Goal: Information Seeking & Learning: Learn about a topic

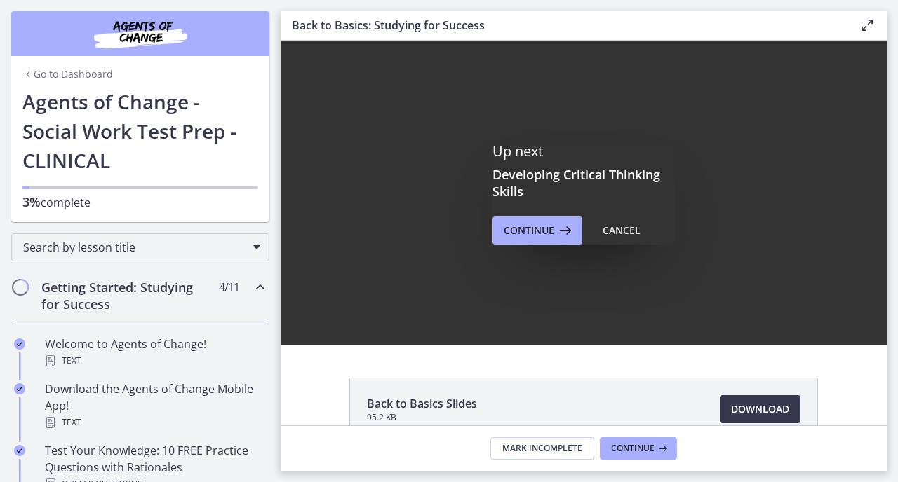
scroll to position [151, 0]
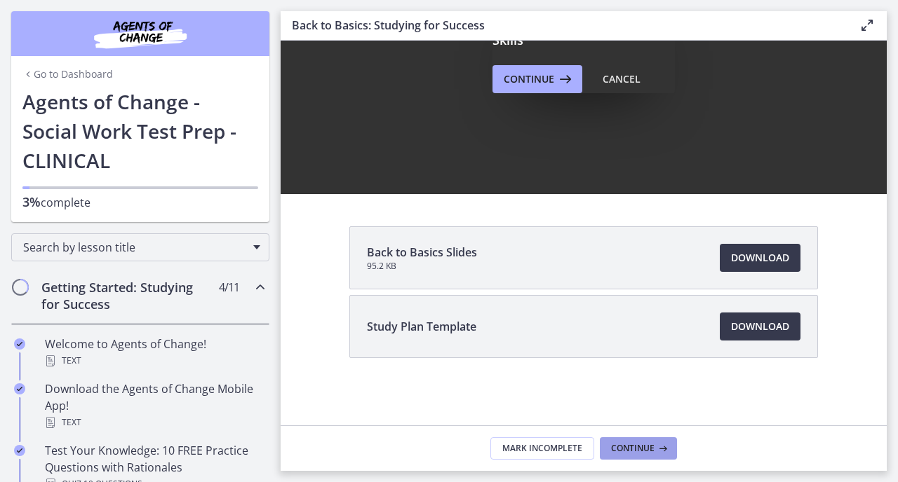
click at [642, 446] on span "Continue" at bounding box center [632, 448] width 43 height 11
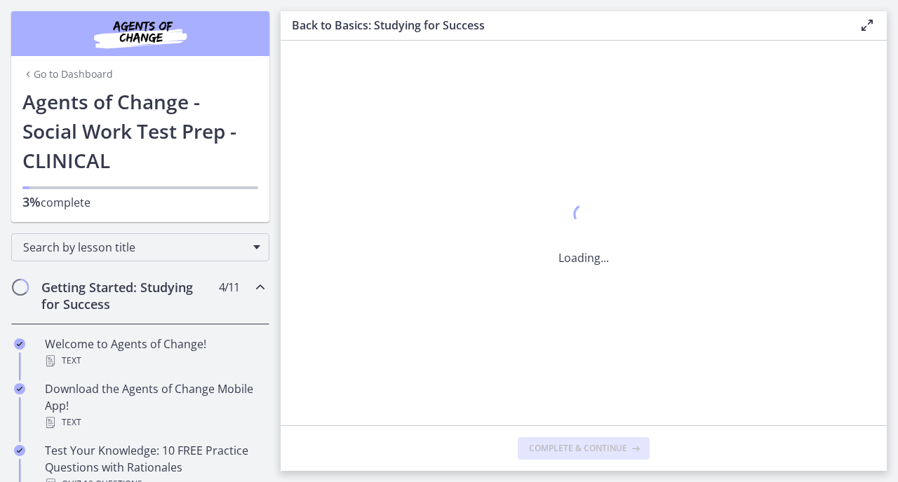
scroll to position [0, 0]
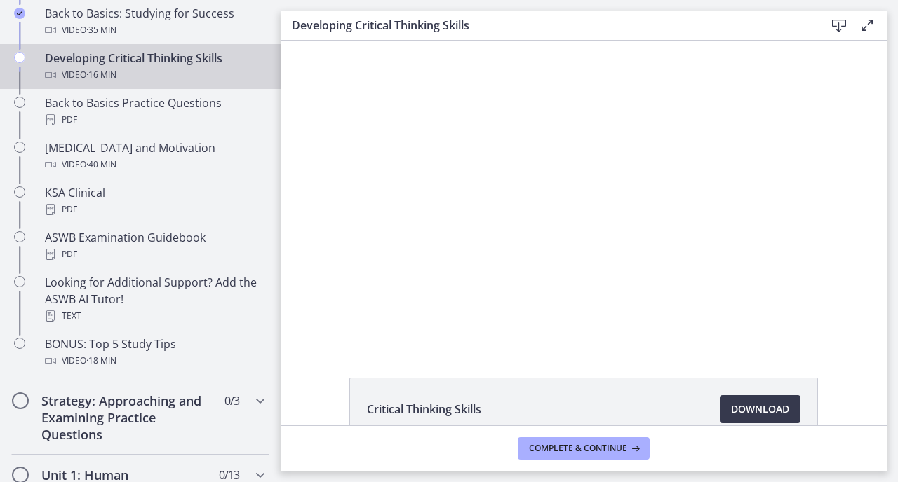
scroll to position [755, 0]
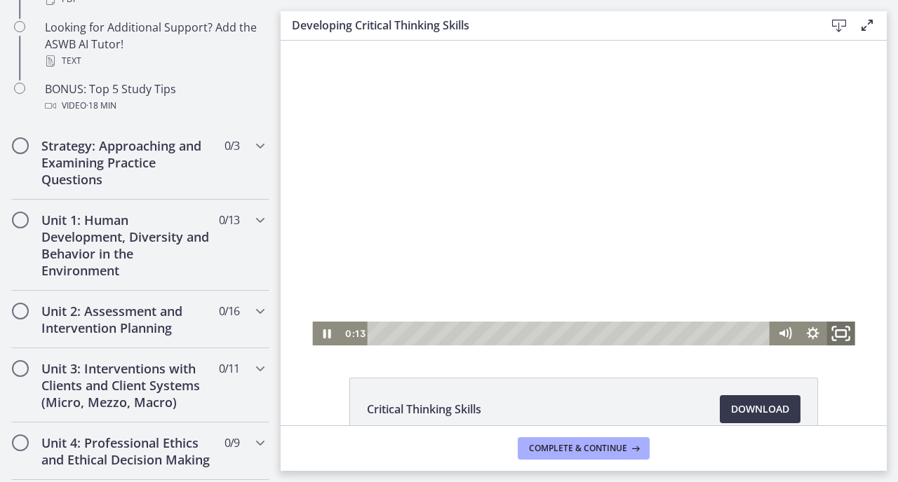
click at [841, 329] on icon "Fullscreen" at bounding box center [841, 334] width 34 height 29
click at [325, 335] on icon "Pause" at bounding box center [327, 334] width 8 height 9
click at [325, 335] on icon "Play Video" at bounding box center [327, 334] width 8 height 12
click at [846, 330] on icon "Fullscreen" at bounding box center [841, 334] width 34 height 29
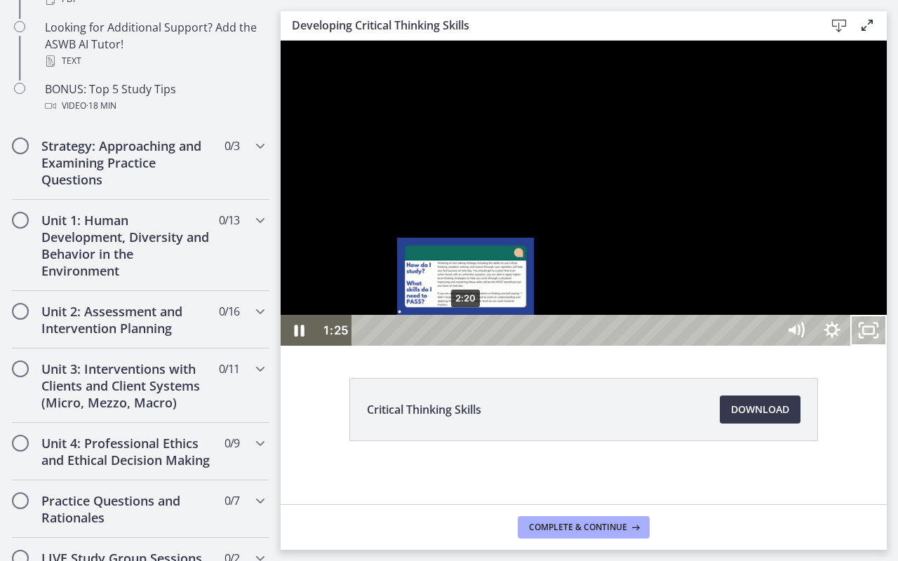
click at [466, 346] on div "2:20" at bounding box center [566, 330] width 403 height 31
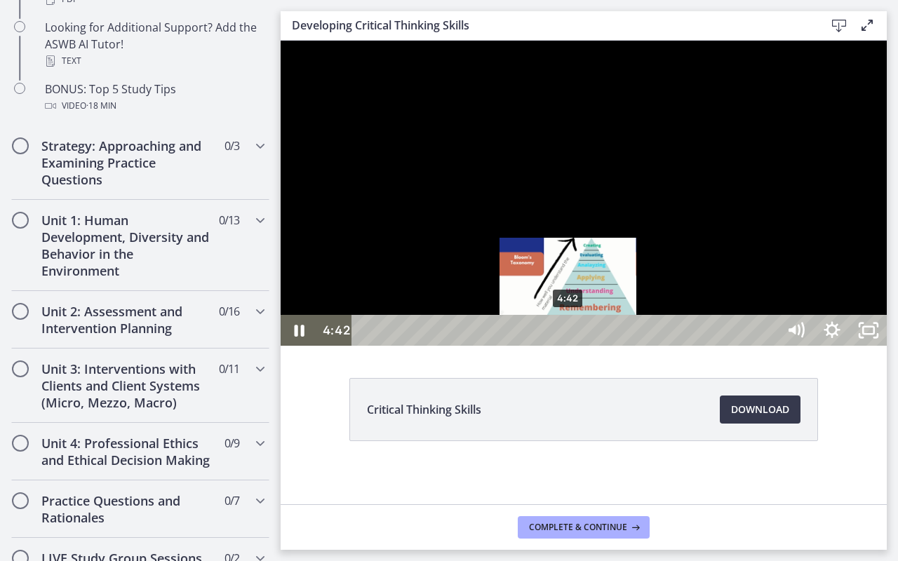
click at [569, 346] on div "4:42" at bounding box center [566, 330] width 403 height 31
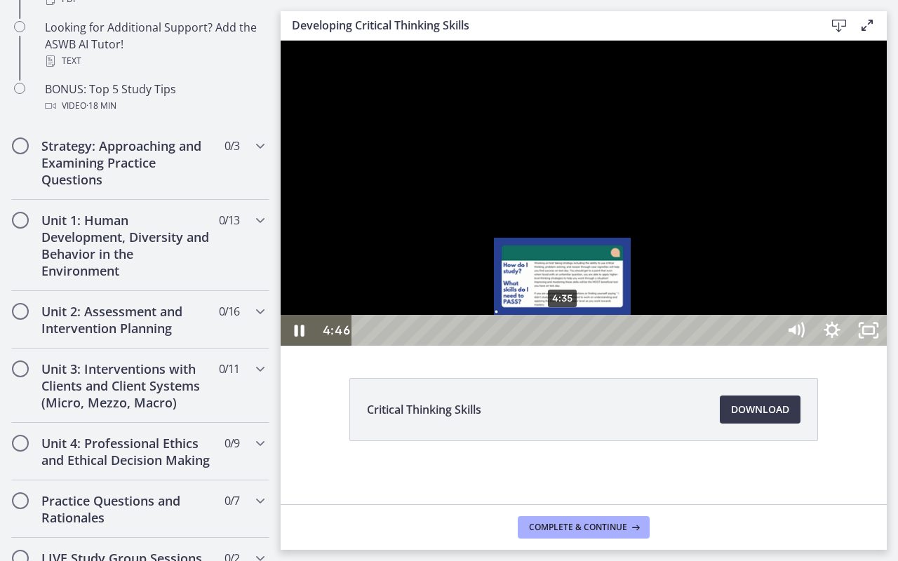
click at [563, 346] on div "4:35" at bounding box center [566, 330] width 403 height 31
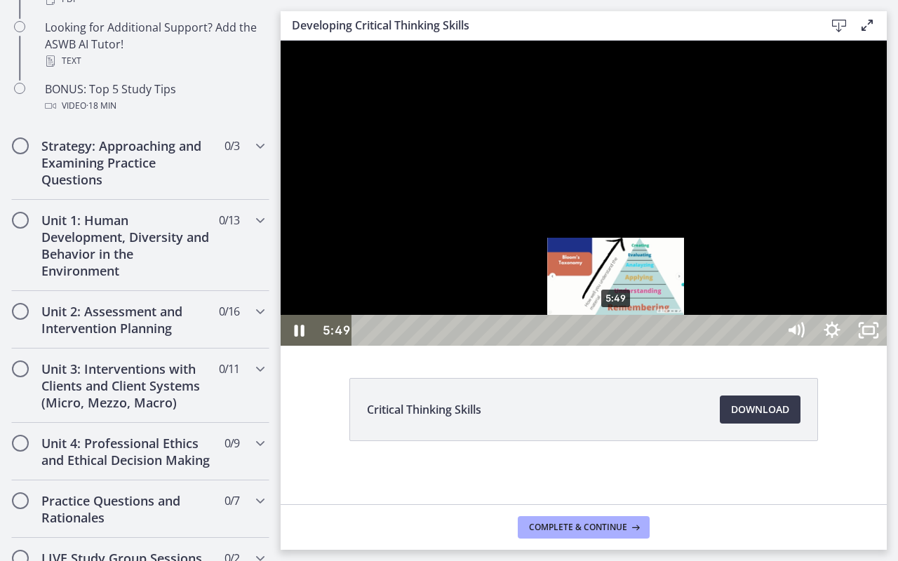
click at [616, 346] on div "5:49" at bounding box center [566, 330] width 403 height 31
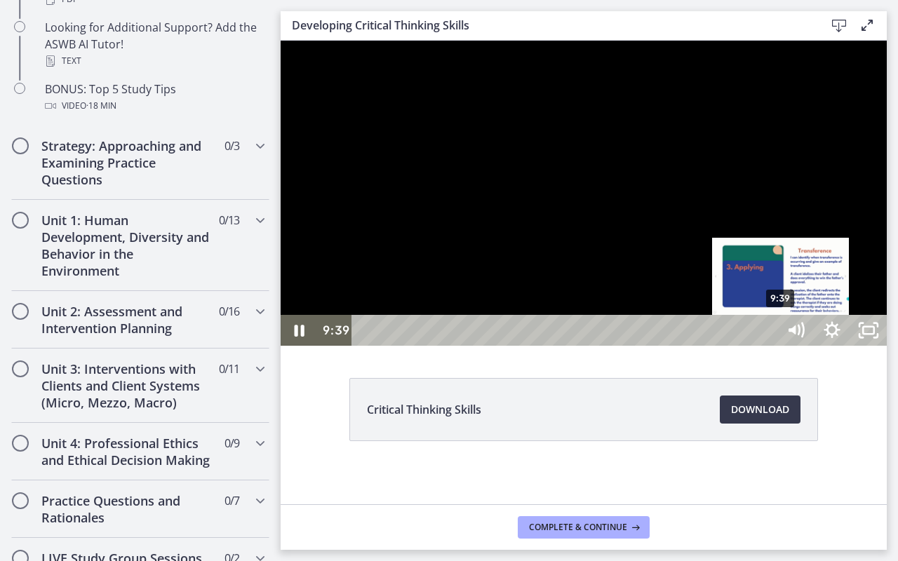
click at [768, 346] on div "9:39" at bounding box center [566, 330] width 403 height 31
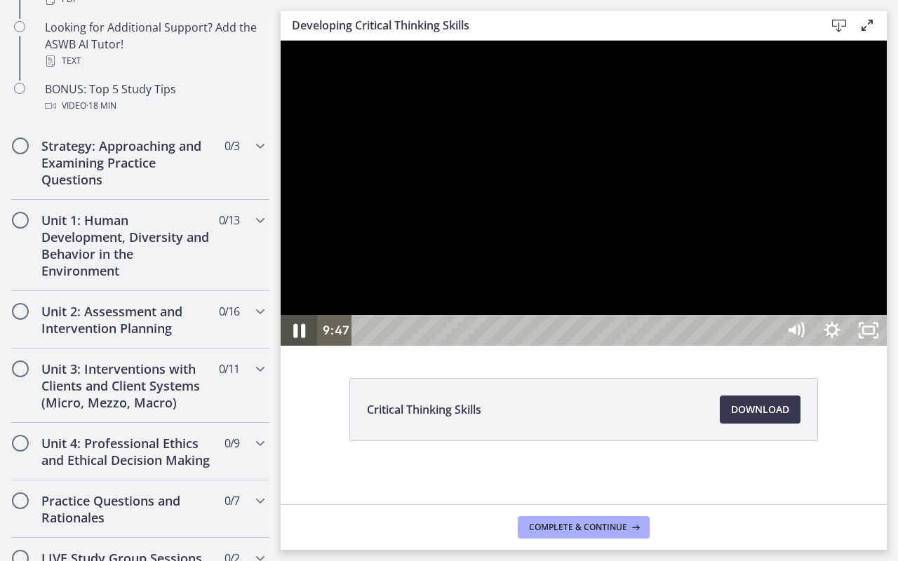
click at [302, 338] on icon "Pause" at bounding box center [299, 331] width 12 height 14
click at [302, 338] on icon "Play Video" at bounding box center [300, 330] width 11 height 15
click at [875, 335] on rect "Unfullscreen" at bounding box center [868, 330] width 13 height 8
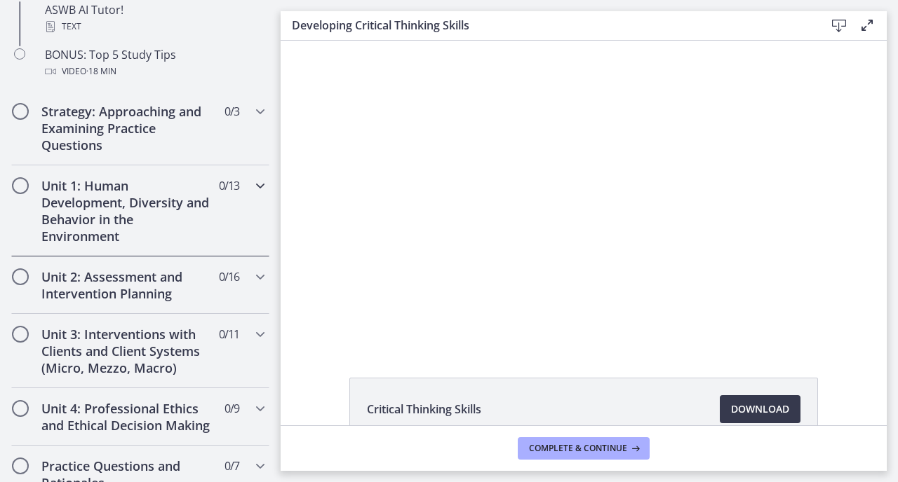
scroll to position [819, 0]
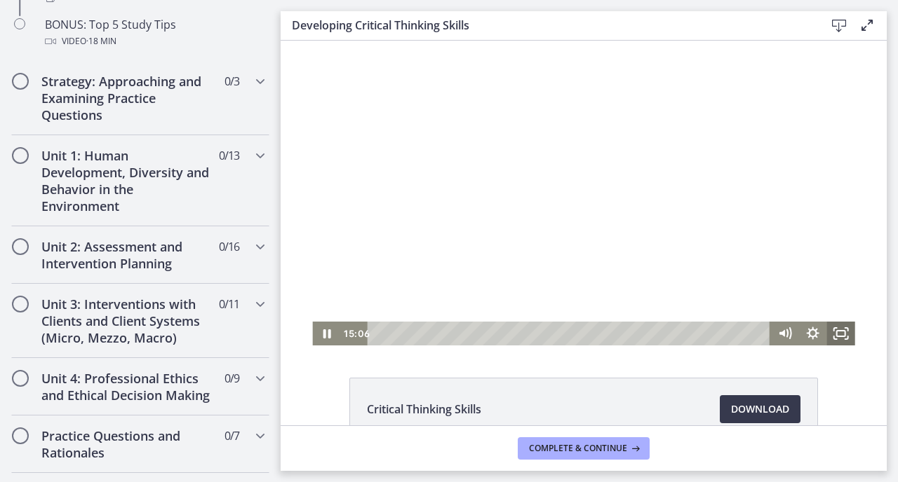
click at [836, 337] on icon "Fullscreen" at bounding box center [841, 334] width 28 height 24
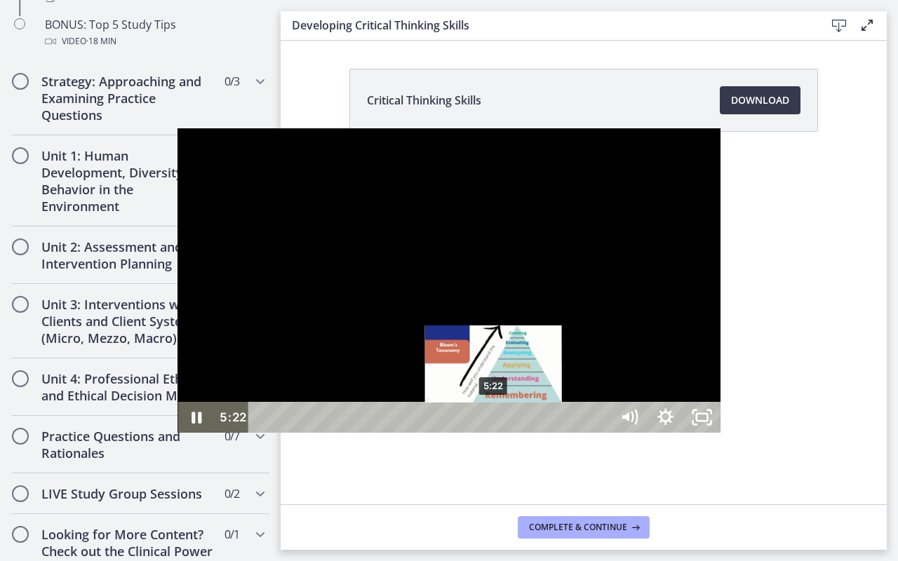
click at [317, 433] on div "5:22" at bounding box center [432, 417] width 340 height 31
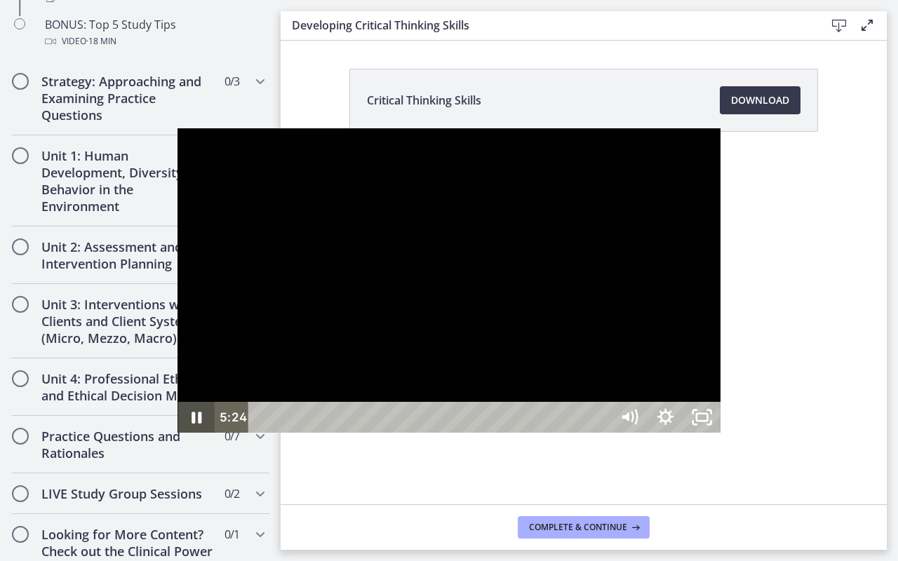
click at [177, 433] on icon "Pause" at bounding box center [195, 417] width 36 height 31
click at [179, 433] on icon "Play Video" at bounding box center [197, 417] width 36 height 31
click at [602, 433] on div "15:38" at bounding box center [432, 417] width 340 height 31
click at [720, 433] on icon "Unfullscreen" at bounding box center [702, 417] width 36 height 31
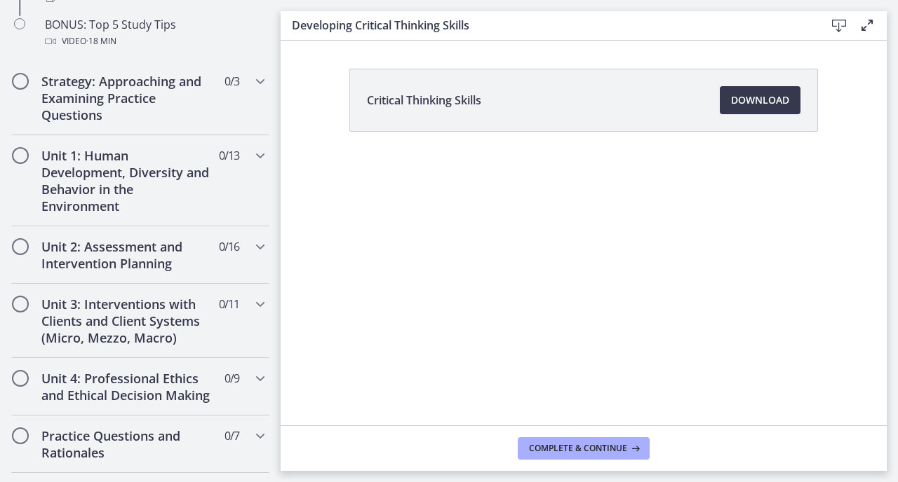
scroll to position [83, 0]
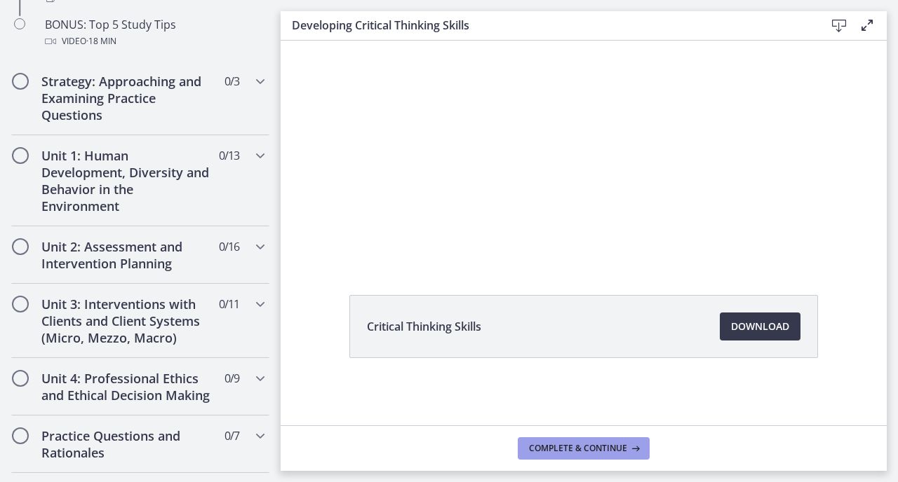
click at [602, 445] on span "Complete & continue" at bounding box center [578, 448] width 98 height 11
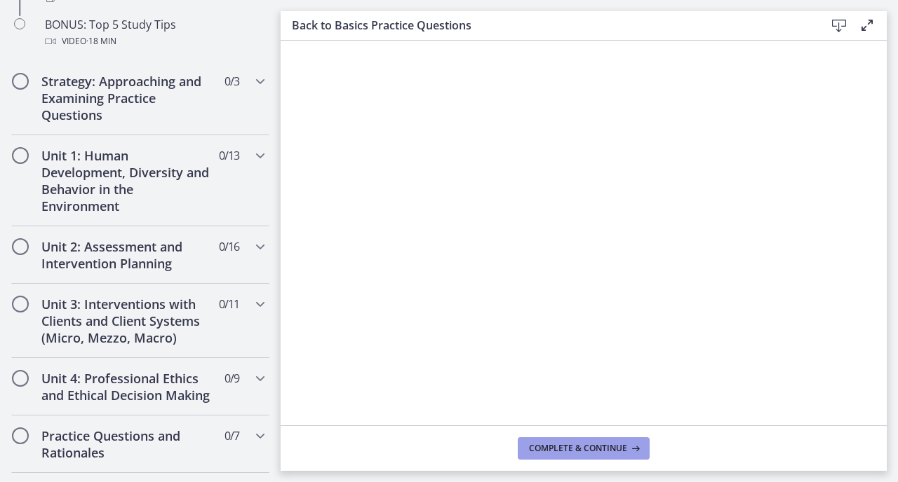
click at [594, 447] on span "Complete & continue" at bounding box center [578, 448] width 98 height 11
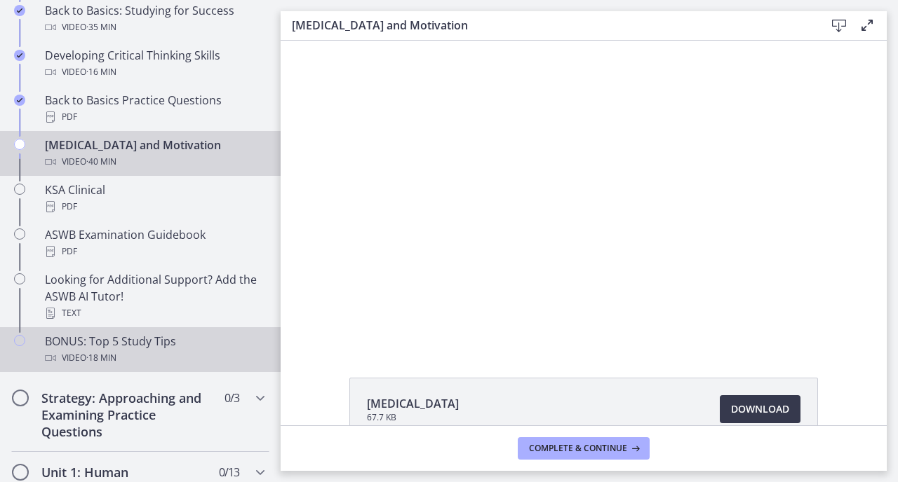
scroll to position [626, 0]
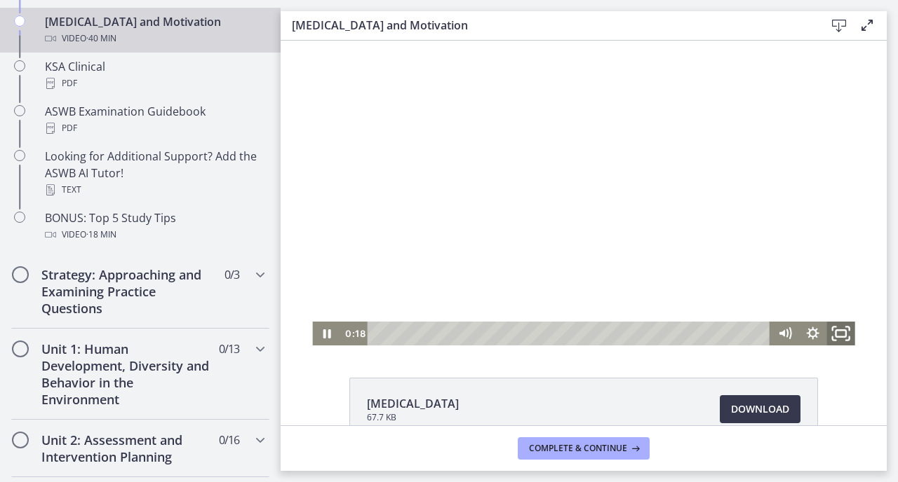
click at [845, 330] on icon "Fullscreen" at bounding box center [841, 334] width 34 height 29
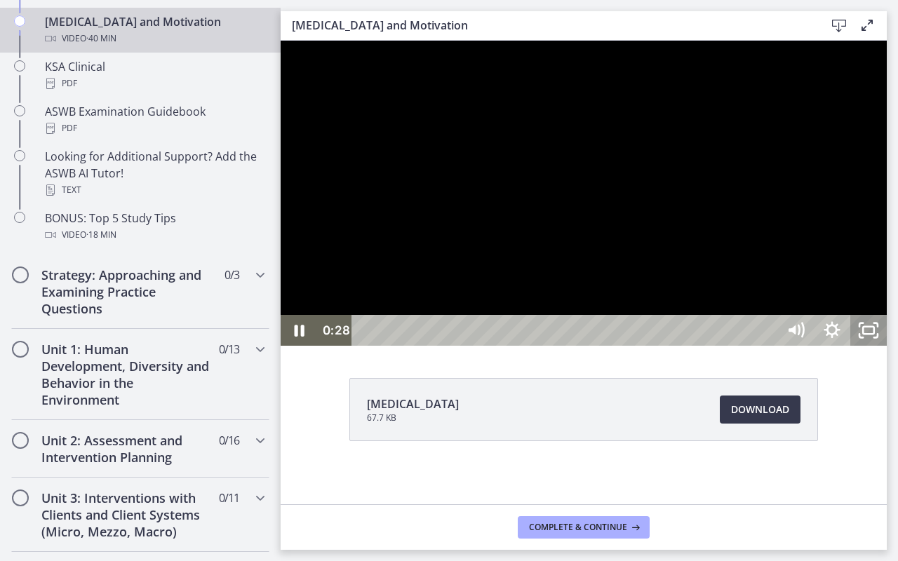
click at [886, 346] on icon "Unfullscreen" at bounding box center [868, 330] width 36 height 31
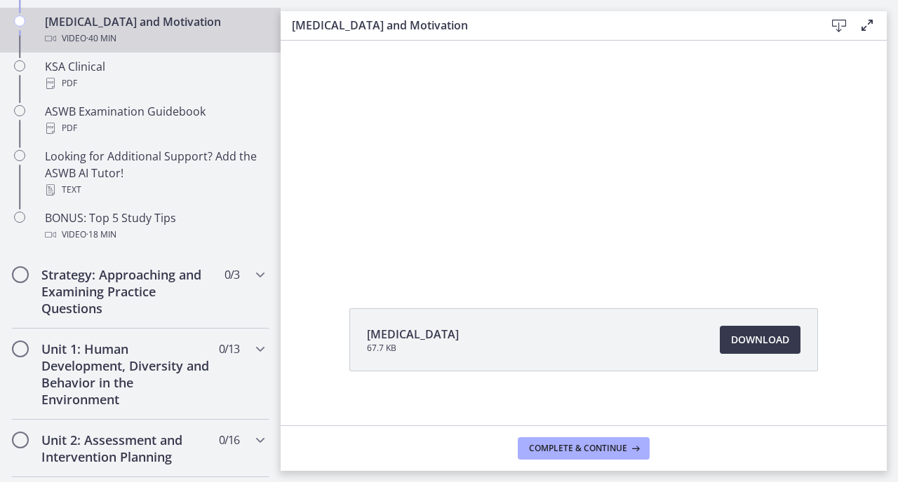
scroll to position [83, 0]
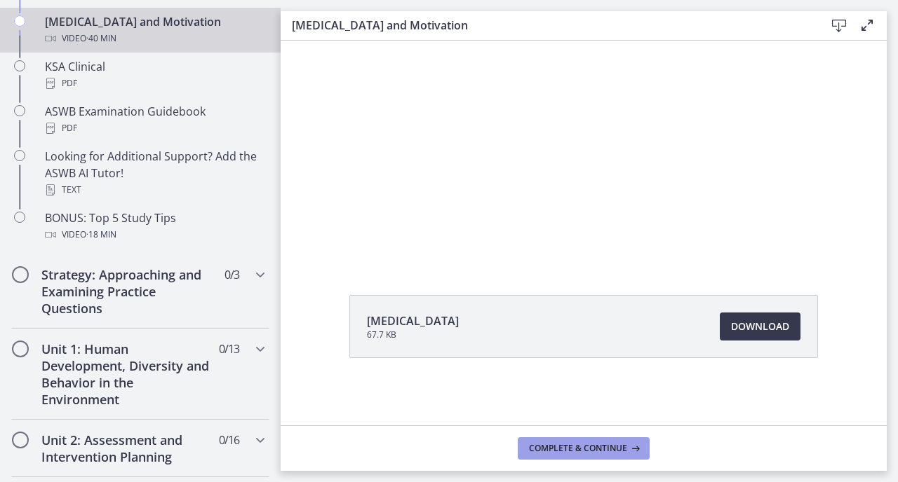
click at [590, 452] on span "Complete & continue" at bounding box center [578, 448] width 98 height 11
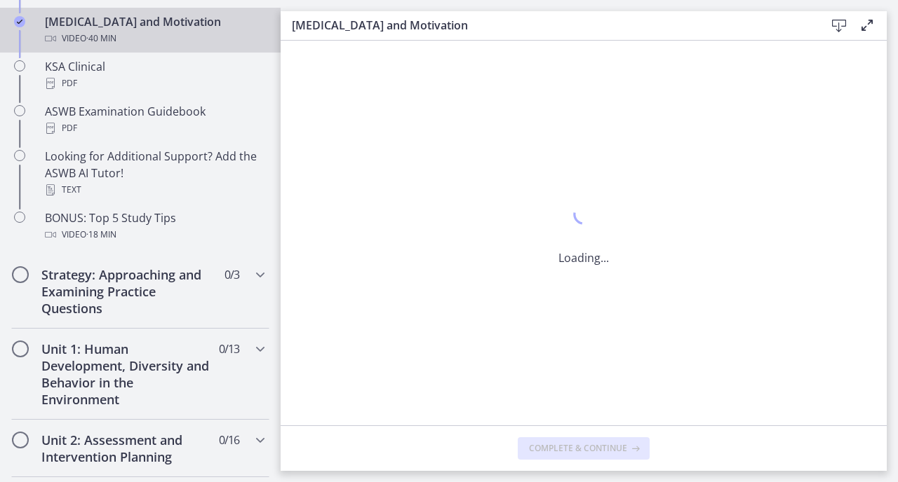
scroll to position [0, 0]
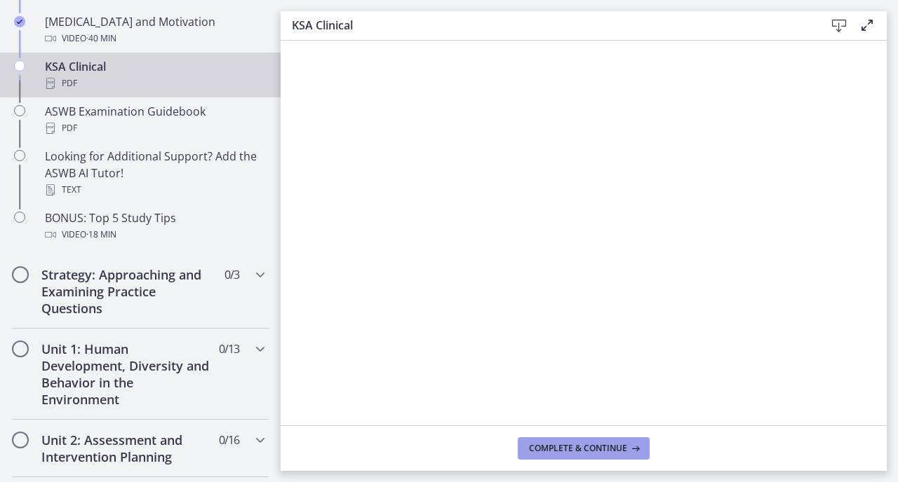
click at [582, 451] on span "Complete & continue" at bounding box center [578, 448] width 98 height 11
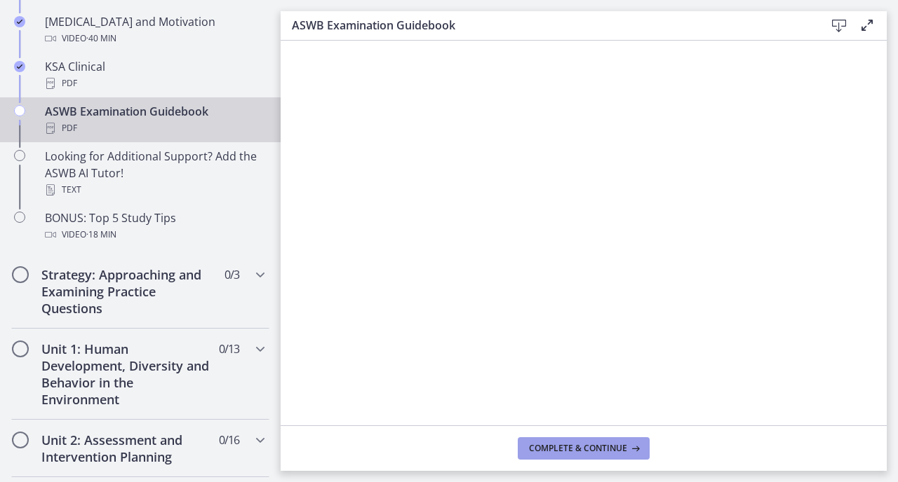
click at [600, 455] on button "Complete & continue" at bounding box center [584, 449] width 132 height 22
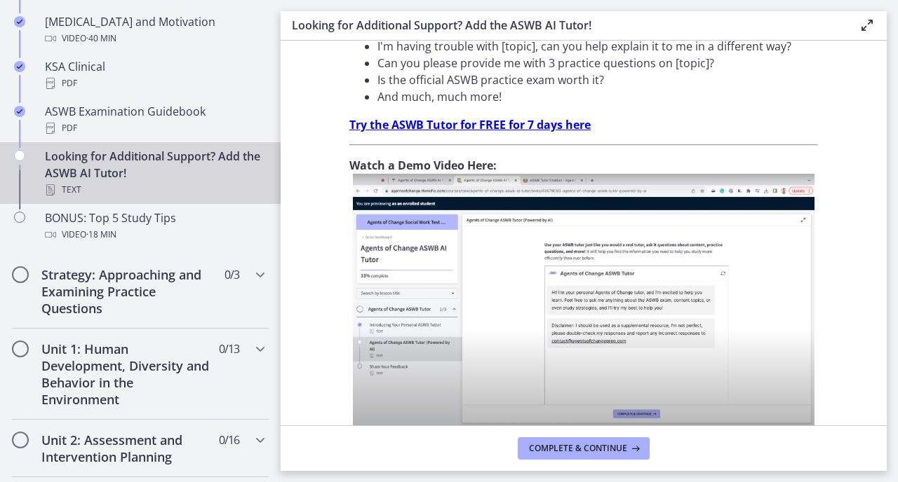
scroll to position [532, 0]
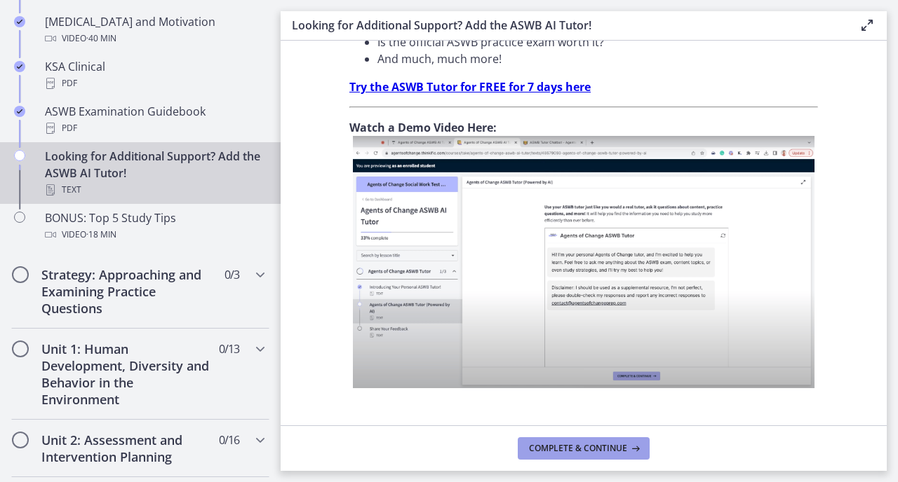
click at [606, 451] on span "Complete & continue" at bounding box center [578, 448] width 98 height 11
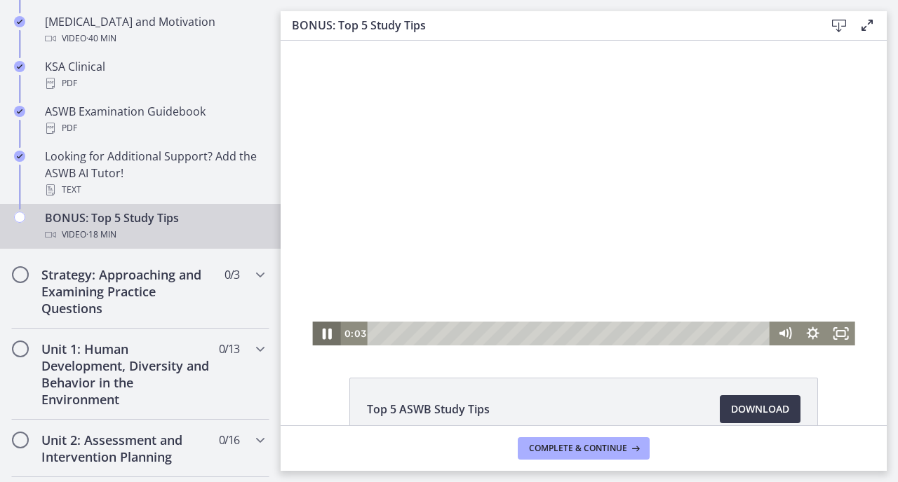
click at [332, 332] on icon "Pause" at bounding box center [326, 334] width 34 height 29
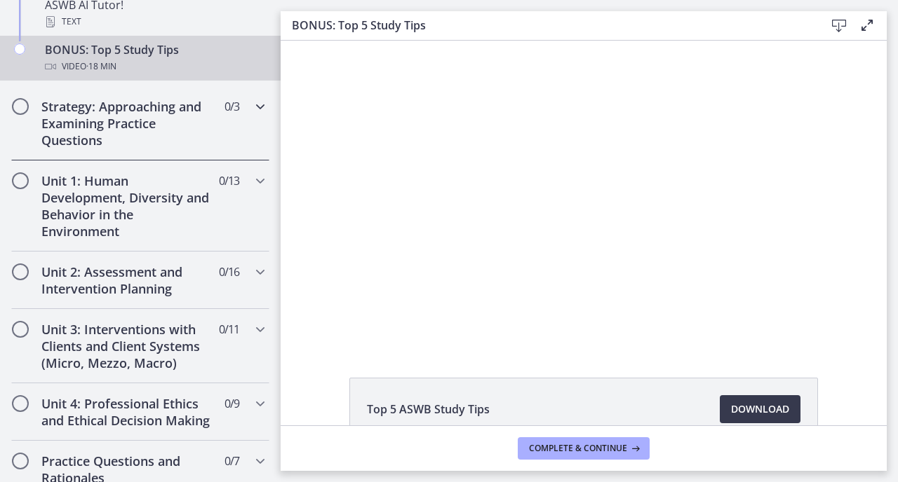
scroll to position [802, 0]
